Goal: Task Accomplishment & Management: Complete application form

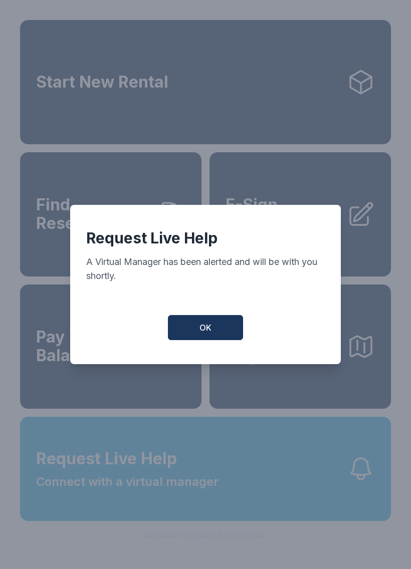
click at [226, 322] on button "OK" at bounding box center [205, 327] width 75 height 25
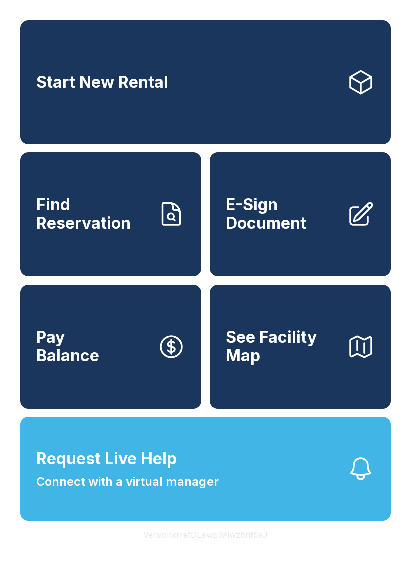
click at [150, 378] on button "Pay Balance" at bounding box center [110, 346] width 181 height 124
click at [219, 487] on button "Request Live Help Connect with a virtual manager" at bounding box center [205, 469] width 371 height 104
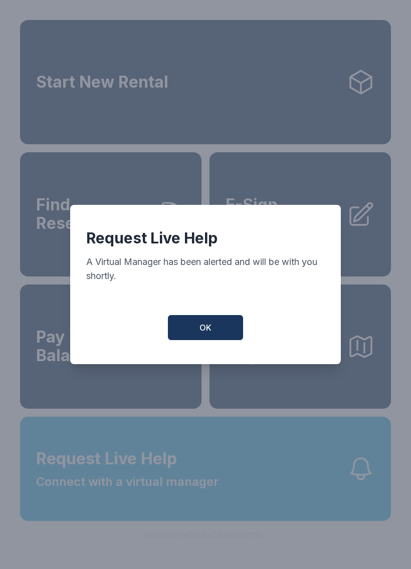
click at [211, 324] on button "OK" at bounding box center [205, 327] width 75 height 25
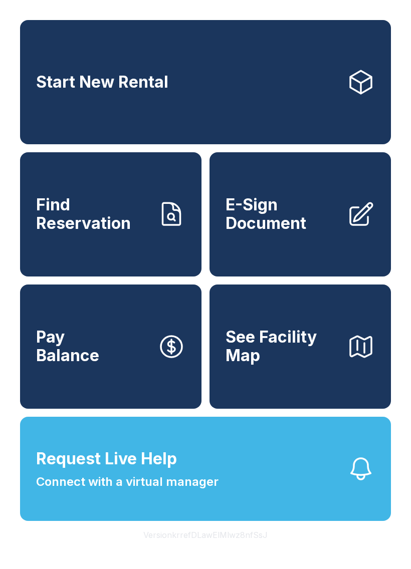
click at [184, 491] on span "Connect with a virtual manager" at bounding box center [127, 482] width 182 height 18
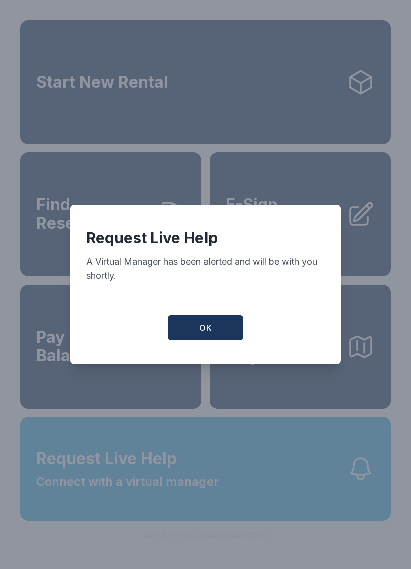
click at [194, 322] on button "OK" at bounding box center [205, 327] width 75 height 25
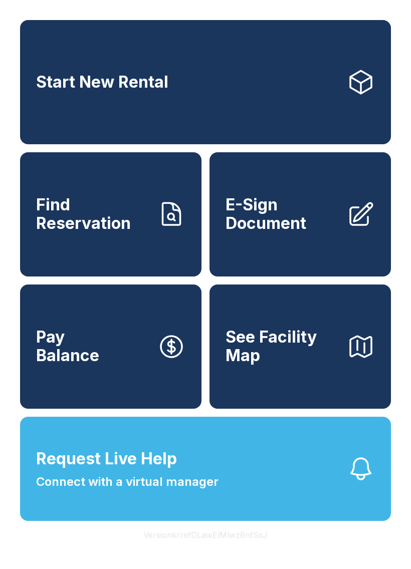
click at [166, 491] on span "Connect with a virtual manager" at bounding box center [127, 482] width 182 height 18
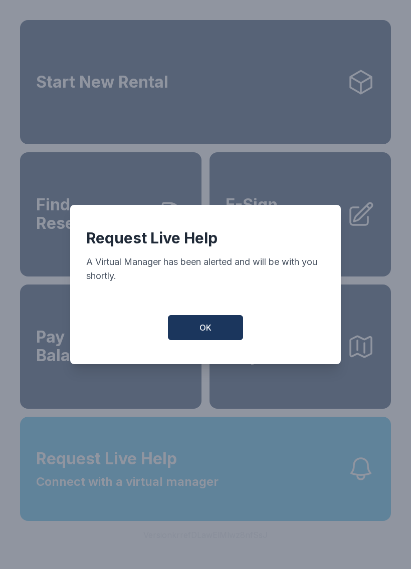
click at [223, 337] on button "OK" at bounding box center [205, 327] width 75 height 25
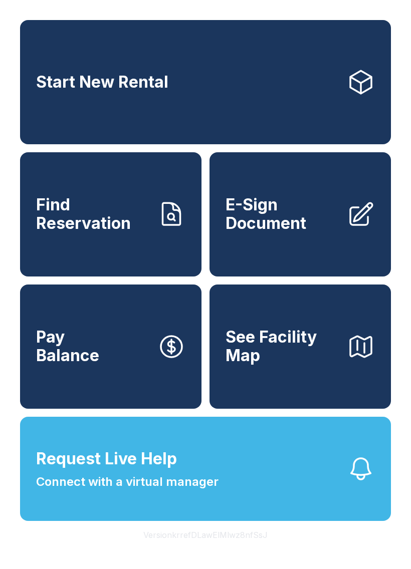
click at [235, 80] on link "Start New Rental" at bounding box center [205, 82] width 371 height 124
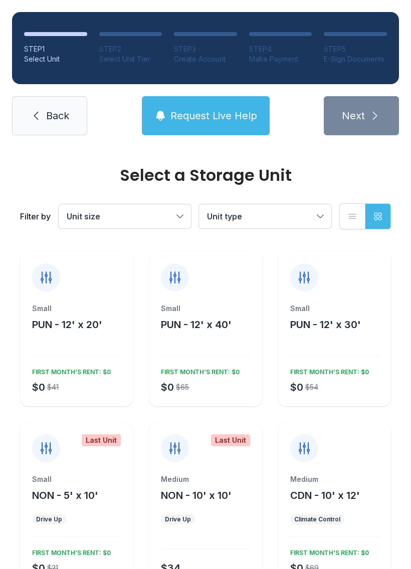
click at [221, 113] on span "Request Live Help" at bounding box center [213, 116] width 87 height 14
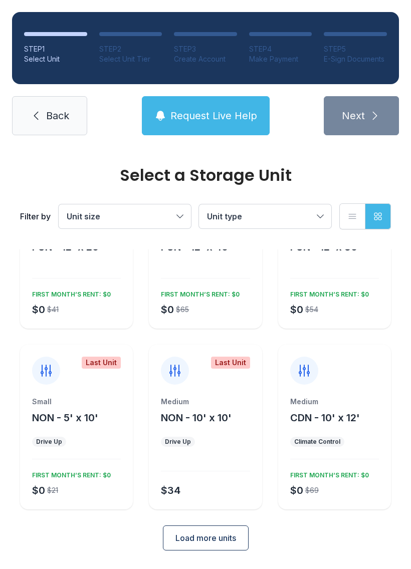
scroll to position [77, 0]
click at [361, 295] on div "FIRST MONTH’S RENT: $0" at bounding box center [327, 293] width 83 height 12
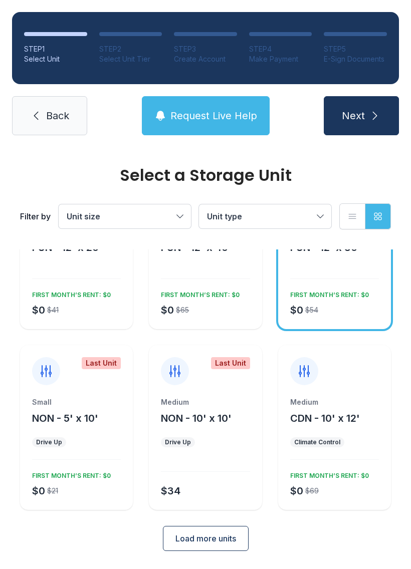
click at [222, 534] on span "Load more units" at bounding box center [205, 538] width 61 height 12
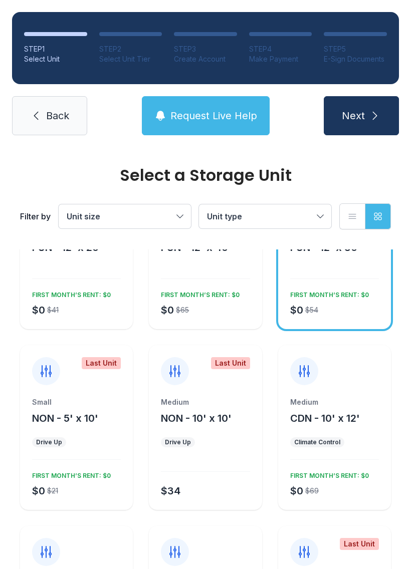
click at [367, 118] on button "Next" at bounding box center [361, 115] width 75 height 39
click at [65, 119] on span "Back" at bounding box center [57, 116] width 23 height 14
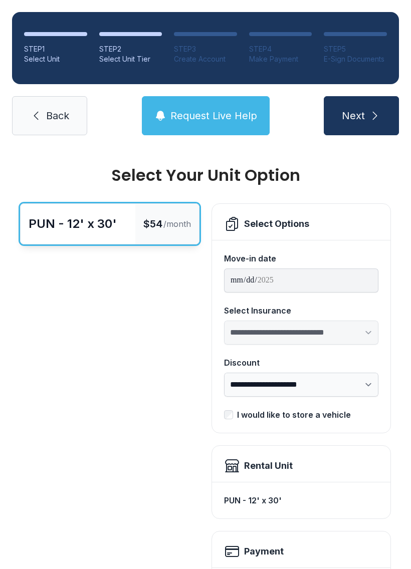
click at [383, 122] on button "Next" at bounding box center [361, 115] width 75 height 39
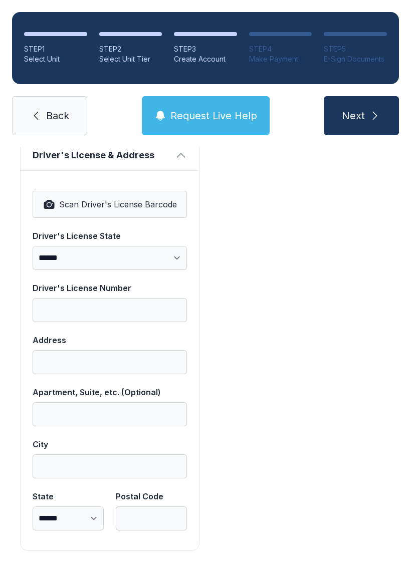
click at [335, 98] on button "Next" at bounding box center [361, 115] width 75 height 39
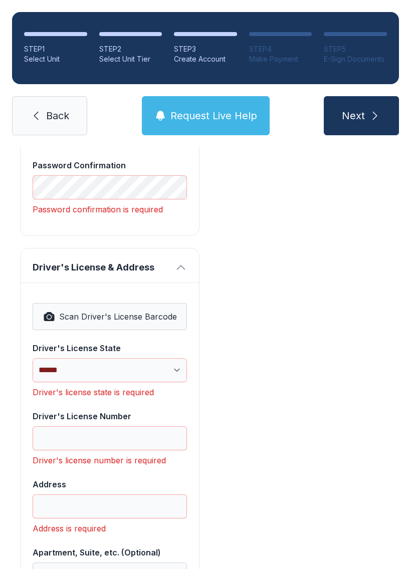
scroll to position [36, 0]
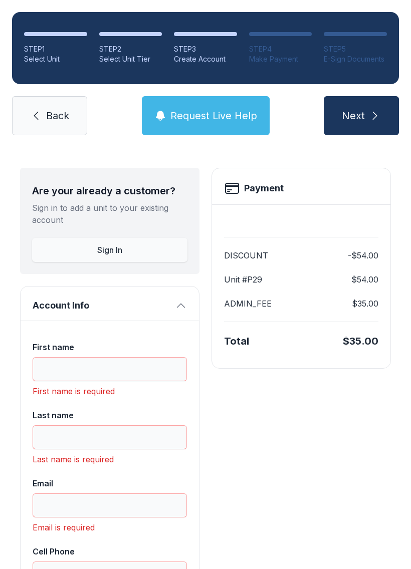
click at [219, 132] on button "Request Live Help" at bounding box center [206, 115] width 128 height 39
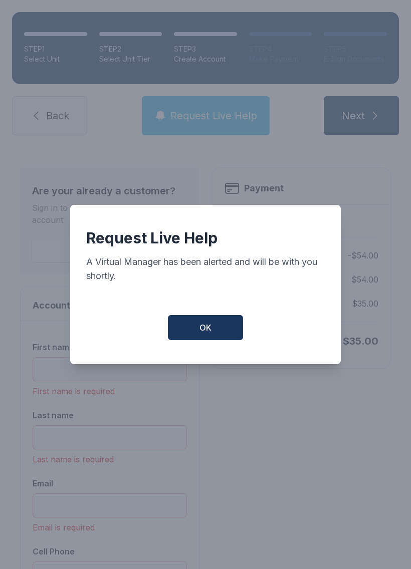
click at [229, 330] on button "OK" at bounding box center [205, 327] width 75 height 25
